Goal: Task Accomplishment & Management: Manage account settings

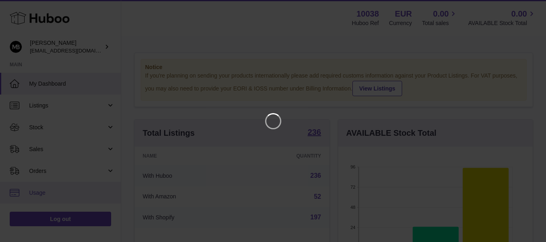
scroll to position [126, 198]
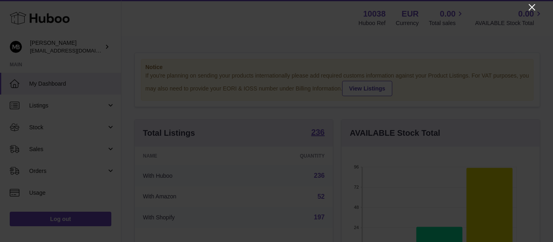
click at [530, 6] on icon "Close" at bounding box center [532, 7] width 10 height 10
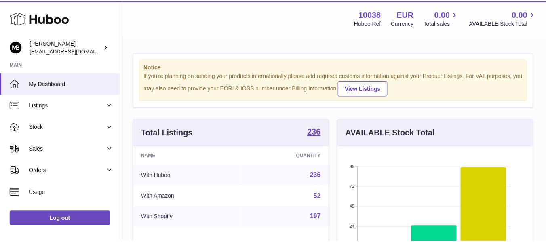
scroll to position [404382, 404314]
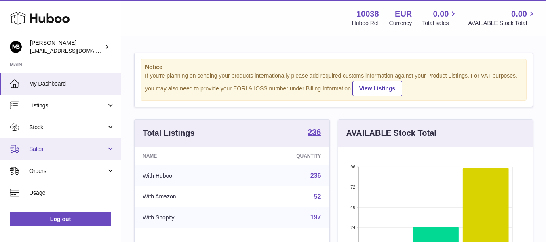
click at [56, 155] on link "Sales" at bounding box center [60, 149] width 121 height 22
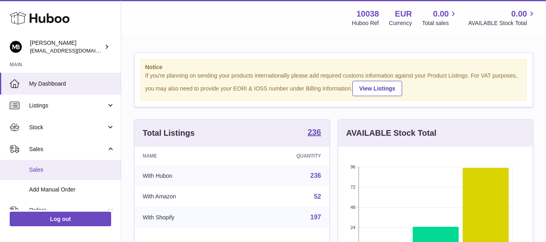
click at [31, 167] on span "Sales" at bounding box center [72, 170] width 86 height 8
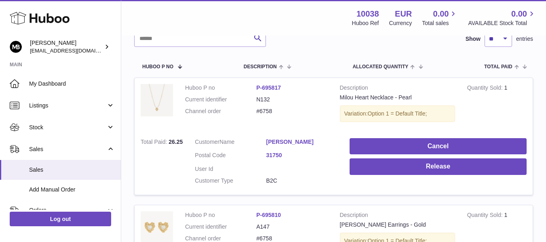
scroll to position [132, 0]
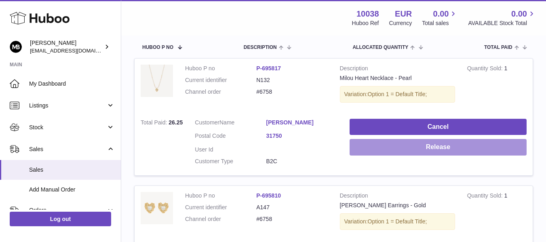
click at [389, 145] on button "Release" at bounding box center [438, 147] width 177 height 17
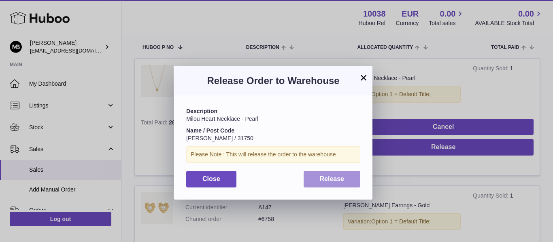
click at [331, 184] on button "Release" at bounding box center [331, 179] width 57 height 17
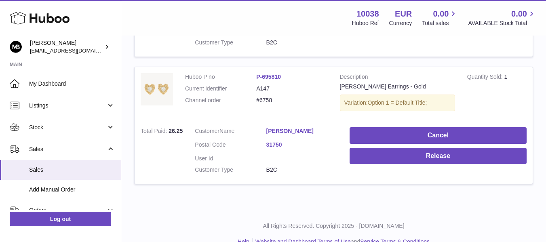
scroll to position [267, 0]
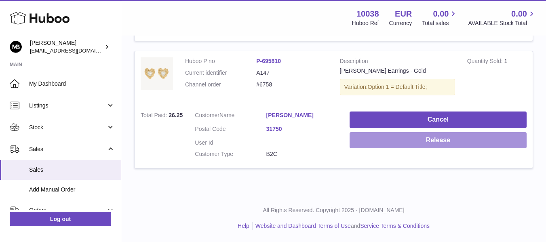
click at [364, 140] on button "Release" at bounding box center [438, 140] width 177 height 17
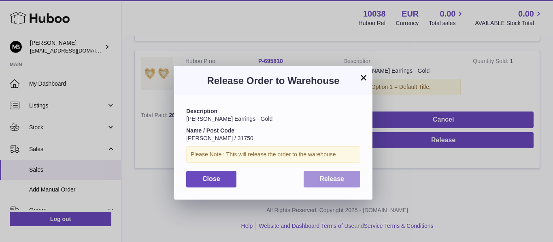
click at [327, 178] on span "Release" at bounding box center [332, 179] width 25 height 7
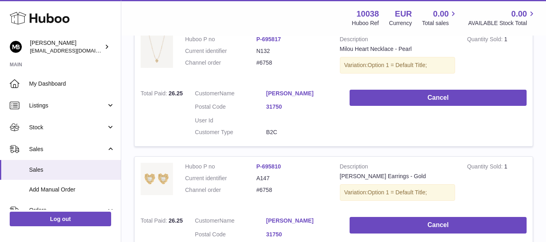
scroll to position [132, 0]
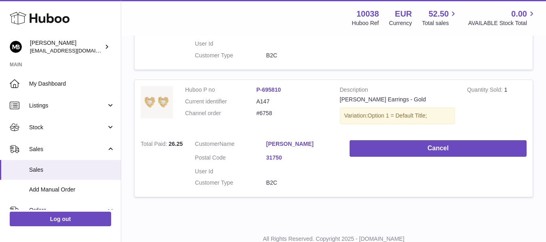
scroll to position [267, 0]
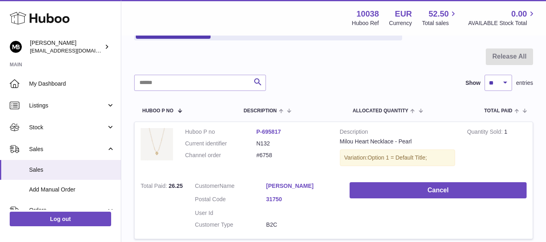
scroll to position [135, 0]
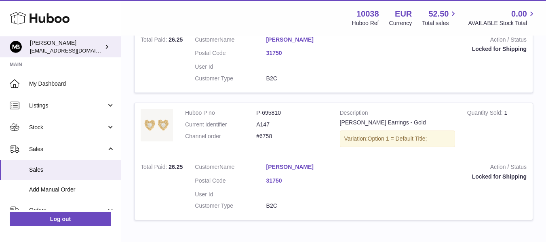
scroll to position [199, 0]
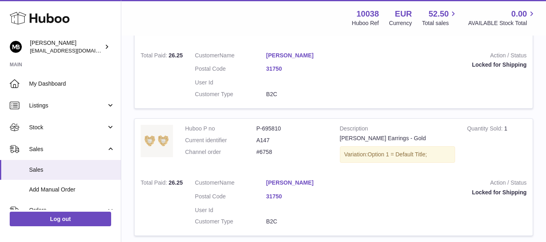
click at [390, 69] on div "Locked for Shipping" at bounding box center [438, 65] width 177 height 8
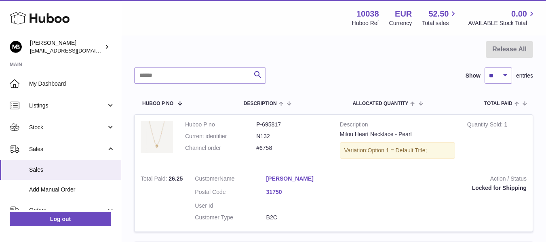
scroll to position [65, 0]
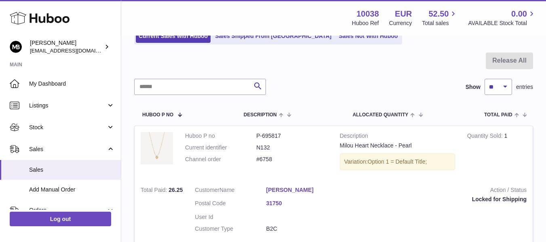
click at [394, 89] on div "Search Show ** ** ** *** entries" at bounding box center [333, 87] width 399 height 16
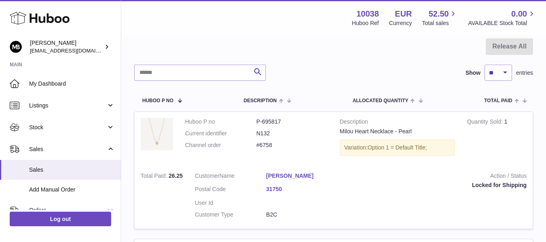
scroll to position [0, 0]
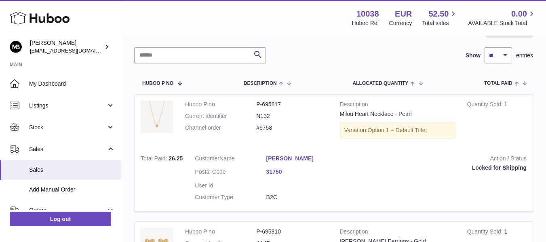
scroll to position [97, 0]
click at [294, 63] on div "Release All Search Show ** ** ** *** entries Huboo P no Description ALLOCATED Q…" at bounding box center [333, 184] width 399 height 328
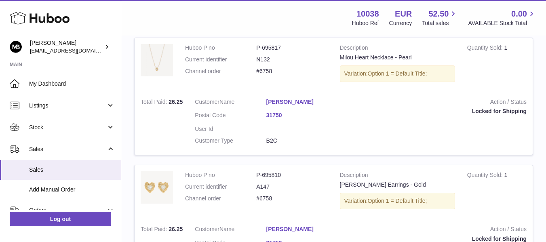
scroll to position [116, 0]
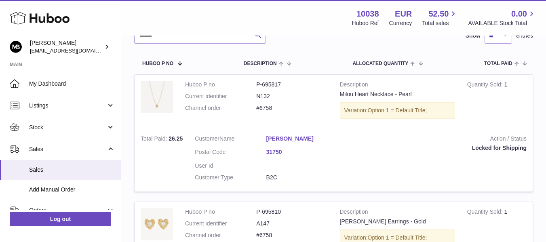
click at [290, 19] on div "Menu Huboo 10038 Huboo Ref EUR Currency 52.50 Total sales 0.00 AVAILABLE Stock …" at bounding box center [334, 17] width 406 height 19
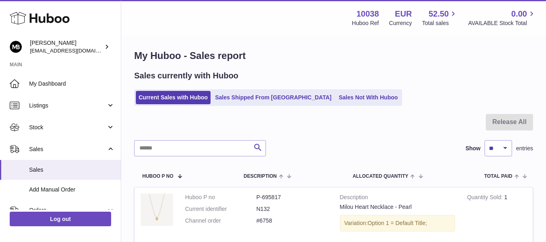
scroll to position [0, 0]
